Goal: Task Accomplishment & Management: Complete application form

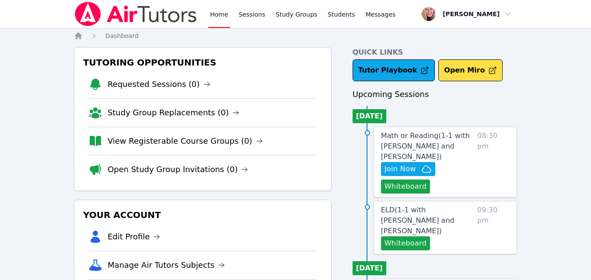
click at [306, 53] on div "Tutoring Opportunities Requested Sessions (0) Study Group Replacements (0) View…" at bounding box center [202, 119] width 257 height 144
click at [393, 180] on button "Whiteboard" at bounding box center [405, 187] width 49 height 14
click at [422, 166] on icon "button" at bounding box center [426, 169] width 9 height 7
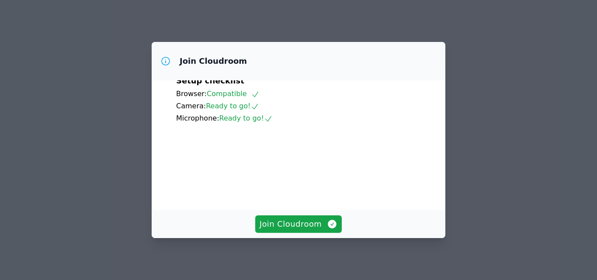
scroll to position [81, 0]
click at [314, 224] on span "Join Cloudroom" at bounding box center [299, 224] width 78 height 12
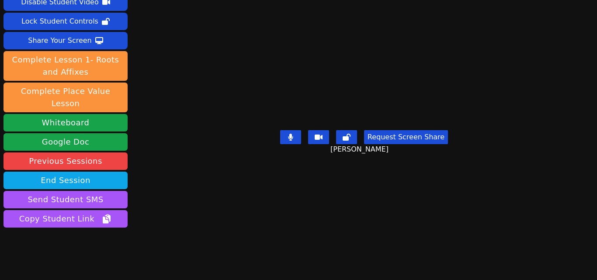
scroll to position [44, 0]
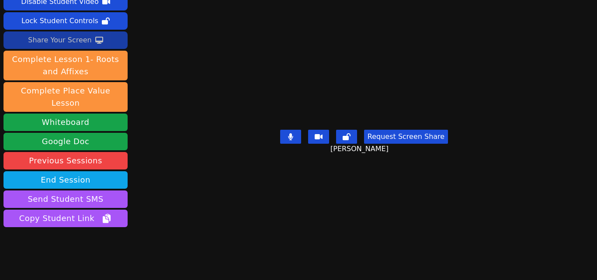
click at [59, 38] on div "Share Your Screen" at bounding box center [60, 40] width 64 height 14
click at [95, 37] on icon at bounding box center [99, 40] width 8 height 7
click at [85, 43] on div "Share Your Screen" at bounding box center [60, 40] width 64 height 14
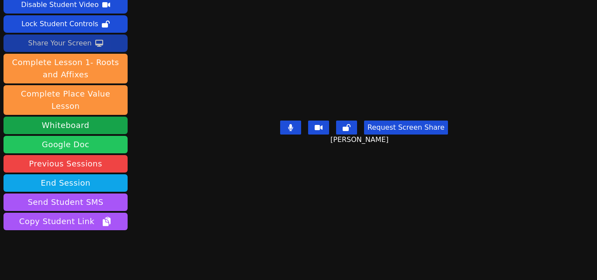
scroll to position [54, 0]
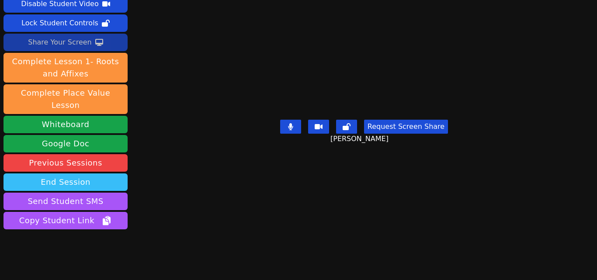
click at [104, 174] on button "End Session" at bounding box center [65, 182] width 124 height 17
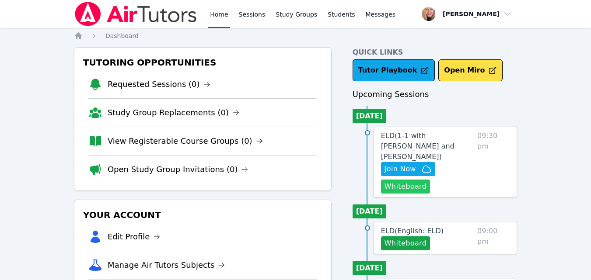
click at [411, 180] on button "Whiteboard" at bounding box center [405, 187] width 49 height 14
click at [392, 164] on span "Join Now" at bounding box center [399, 169] width 31 height 10
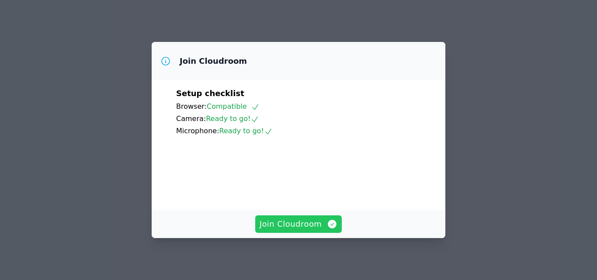
click at [293, 222] on span "Join Cloudroom" at bounding box center [299, 224] width 78 height 12
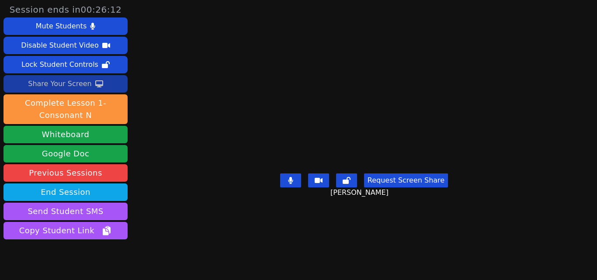
click at [80, 84] on div "Share Your Screen" at bounding box center [60, 84] width 64 height 14
click at [95, 83] on icon at bounding box center [99, 83] width 8 height 7
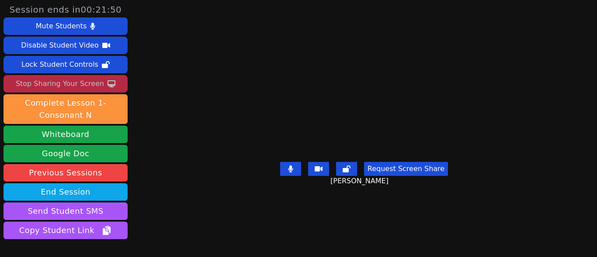
click at [73, 90] on div "Stop Sharing Your Screen" at bounding box center [60, 84] width 88 height 14
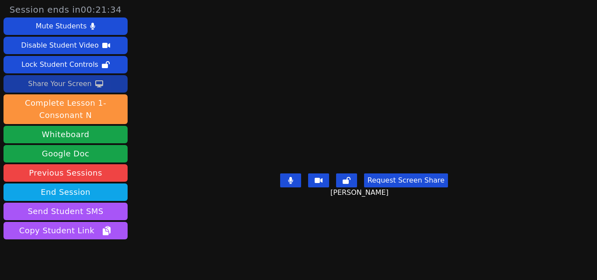
click at [97, 79] on button "Share Your Screen" at bounding box center [65, 83] width 124 height 17
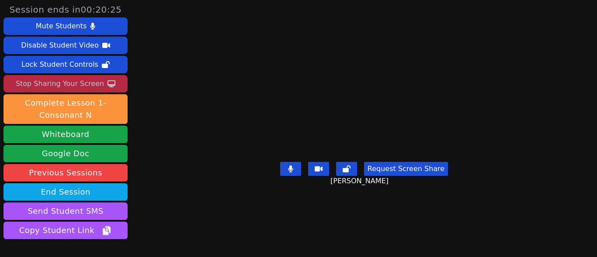
click at [101, 81] on button "Stop Sharing Your Screen" at bounding box center [65, 83] width 124 height 17
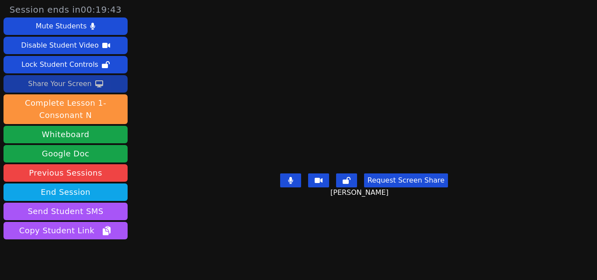
click at [83, 83] on div "Share Your Screen" at bounding box center [60, 84] width 64 height 14
click at [64, 83] on div "Share Your Screen" at bounding box center [60, 84] width 64 height 14
click at [66, 77] on div "Share Your Screen" at bounding box center [60, 84] width 64 height 14
click at [95, 85] on icon at bounding box center [99, 83] width 8 height 7
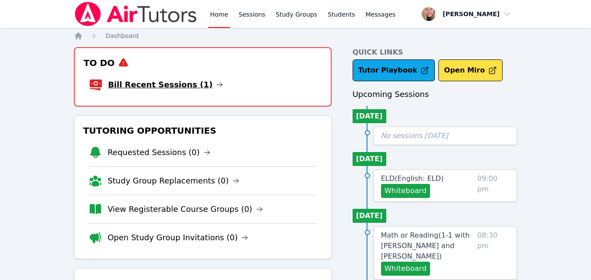
click at [169, 87] on link "Bill Recent Sessions (1)" at bounding box center [165, 85] width 115 height 12
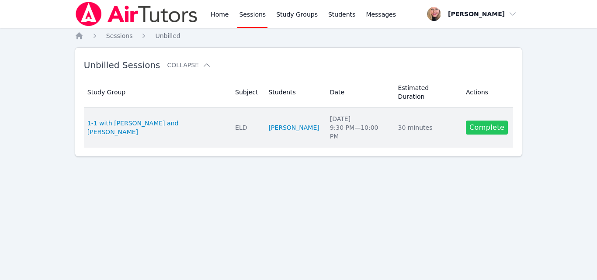
click at [466, 121] on link "Complete" at bounding box center [487, 128] width 42 height 14
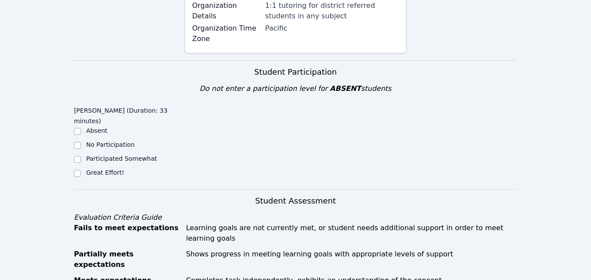
scroll to position [262, 0]
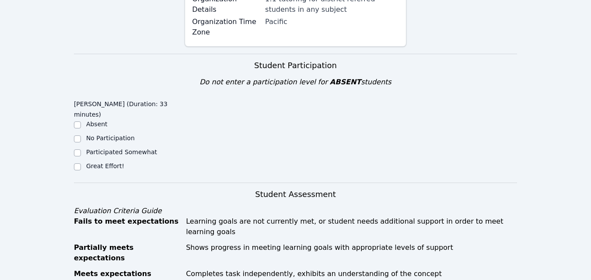
click at [75, 162] on div at bounding box center [77, 167] width 7 height 10
click at [79, 163] on input "Great Effort!" at bounding box center [77, 166] width 7 height 7
checkbox input "true"
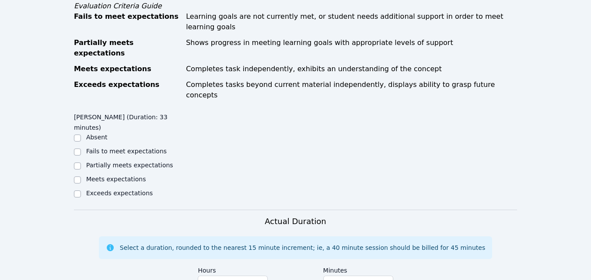
scroll to position [481, 0]
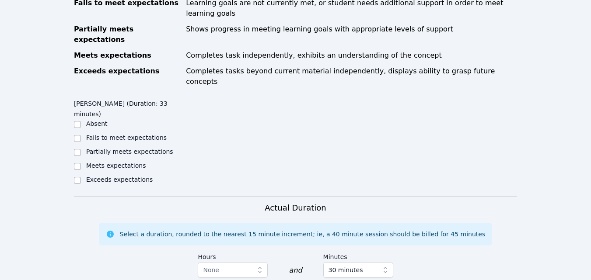
click at [107, 148] on label "Partially meets expectations" at bounding box center [129, 151] width 87 height 7
click at [81, 149] on input "Partially meets expectations" at bounding box center [77, 152] width 7 height 7
checkbox input "true"
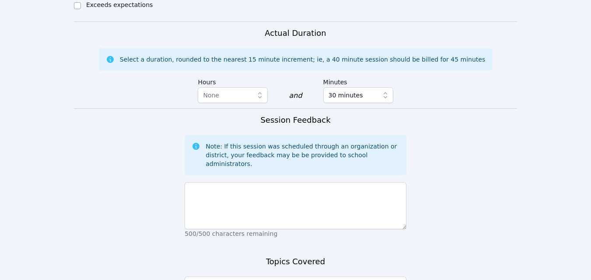
scroll to position [698, 0]
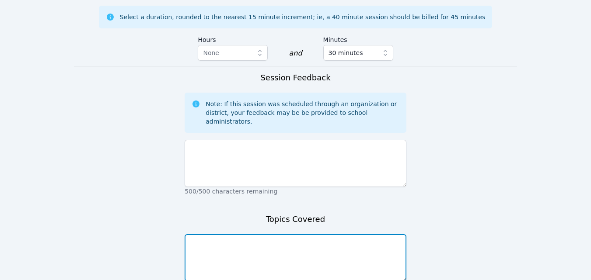
click at [274, 234] on textarea at bounding box center [295, 257] width 222 height 47
type textarea "Phonics, grammar, letter n"
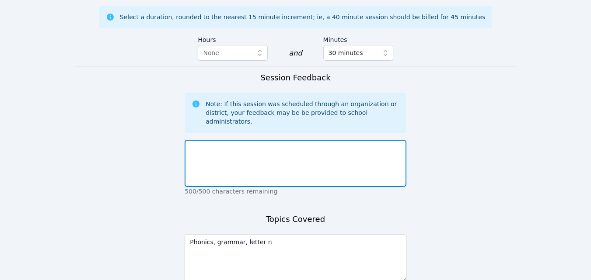
click at [257, 140] on textarea at bounding box center [295, 163] width 222 height 47
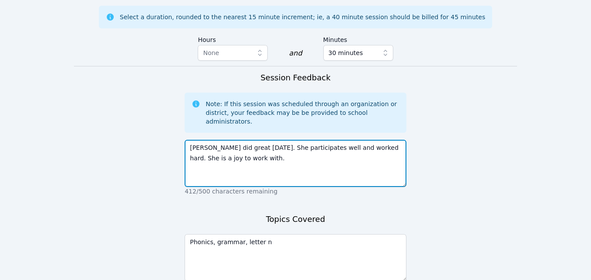
type textarea "Kira did great today. She participates well and worked hard. She is a joy to wo…"
